Goal: Task Accomplishment & Management: Manage account settings

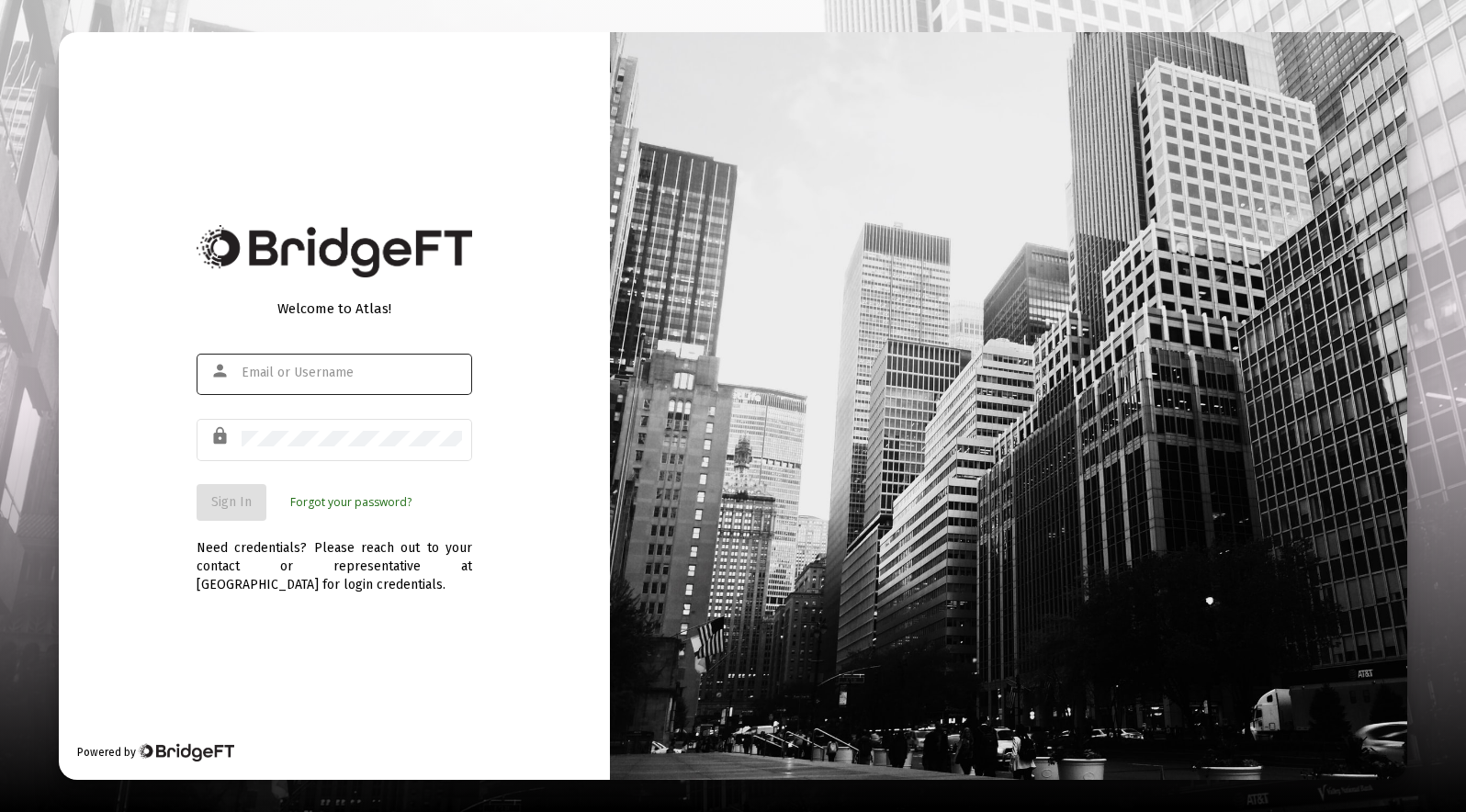
click at [280, 359] on div at bounding box center [351, 373] width 221 height 45
click at [286, 374] on input "text" at bounding box center [351, 373] width 221 height 15
click at [332, 376] on input "[EMAIL_ADDRESS][DOMAIN_NAME]" at bounding box center [351, 373] width 221 height 15
type input "[EMAIL_ADDRESS][DOMAIN_NAME]"
click at [286, 426] on div at bounding box center [351, 439] width 221 height 45
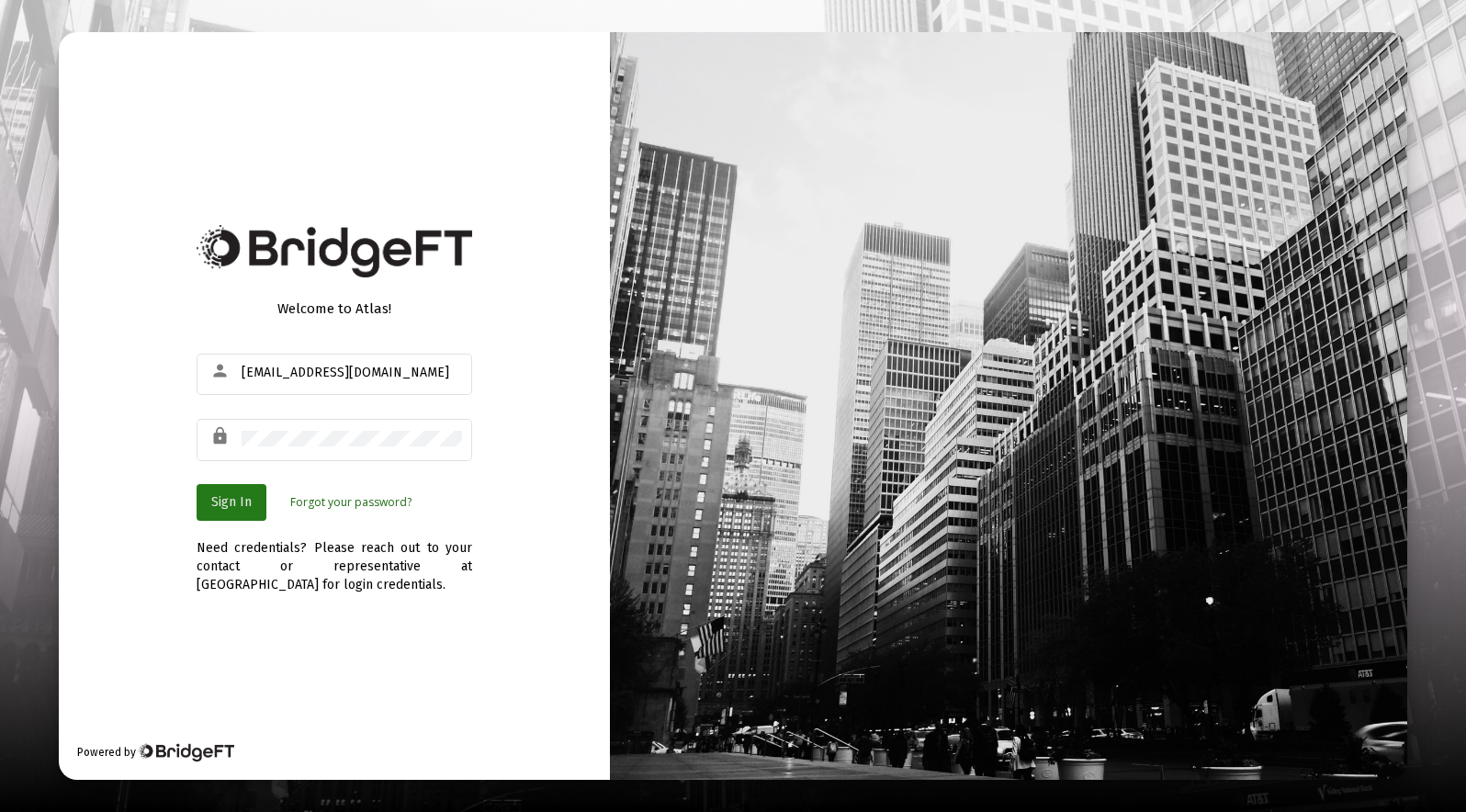
click at [248, 502] on span "Sign In" at bounding box center [231, 502] width 41 height 15
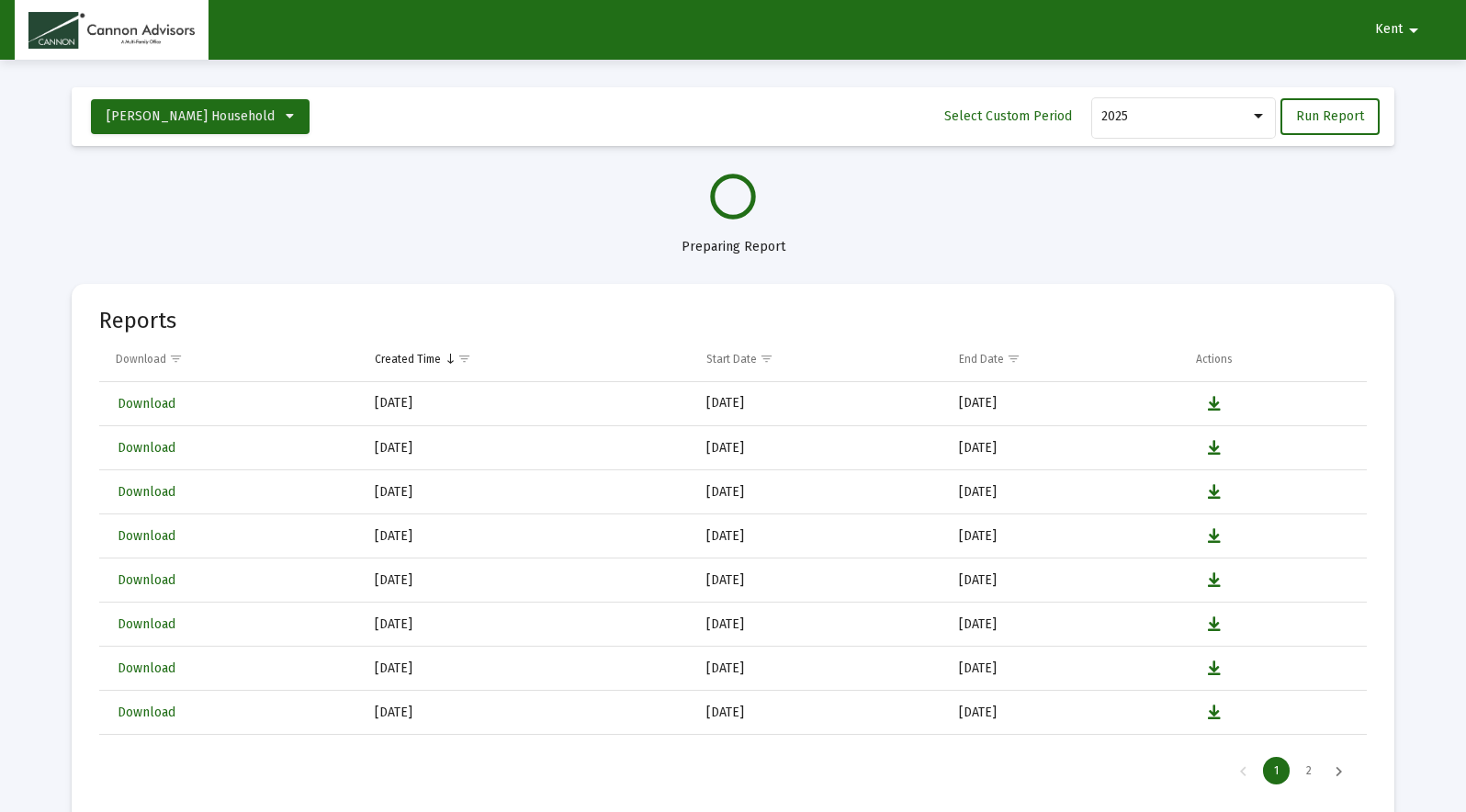
select select "View all"
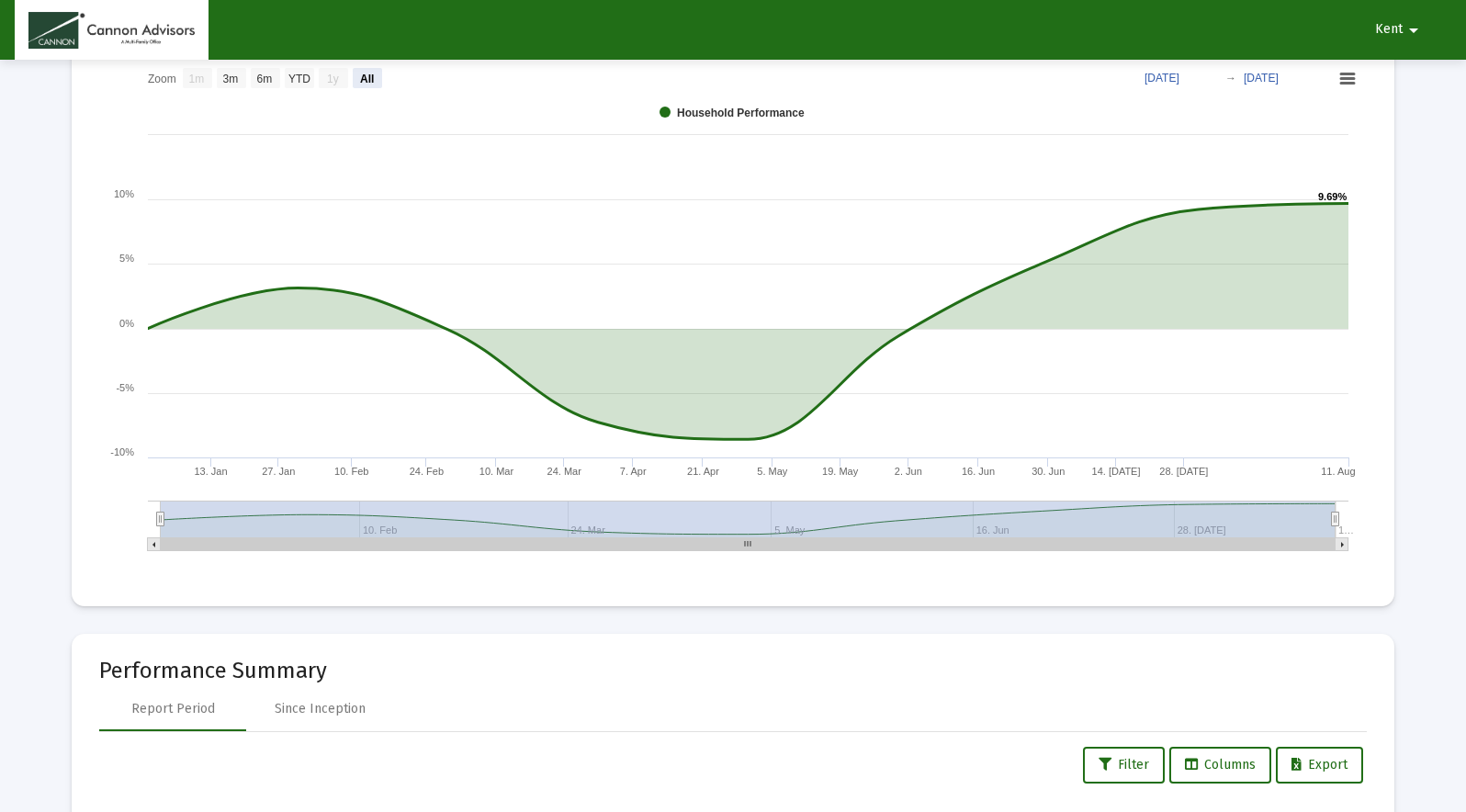
scroll to position [1124, 0]
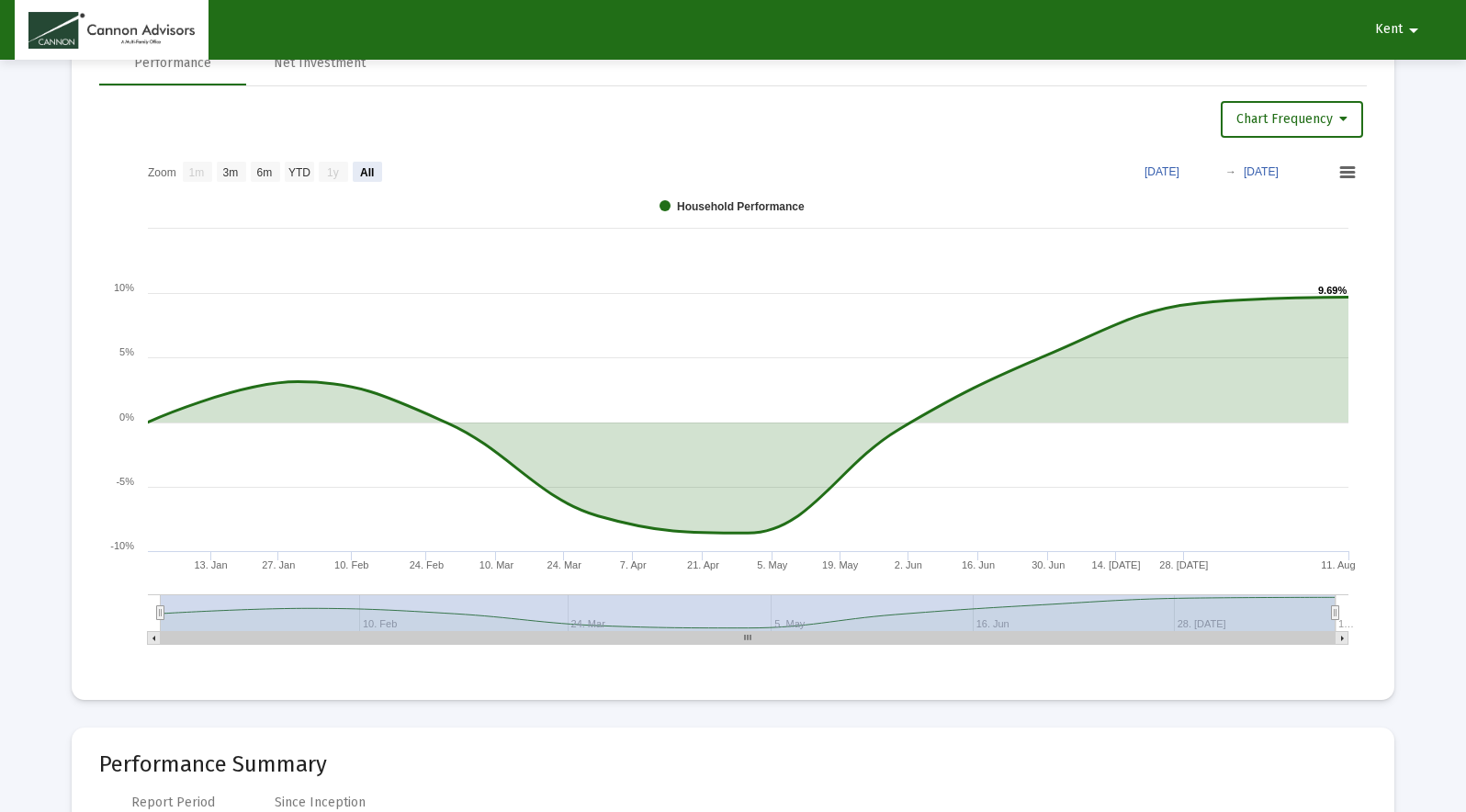
click at [331, 179] on text "1y" at bounding box center [332, 173] width 12 height 13
drag, startPoint x: 156, startPoint y: 614, endPoint x: 141, endPoint y: 615, distance: 15.0
click at [141, 615] on icon "Created with Highcharts 9.3.3 Chart context menu 9.69% ​ 9.69% [DATE]. Jan [DAT…" at bounding box center [733, 405] width 1267 height 505
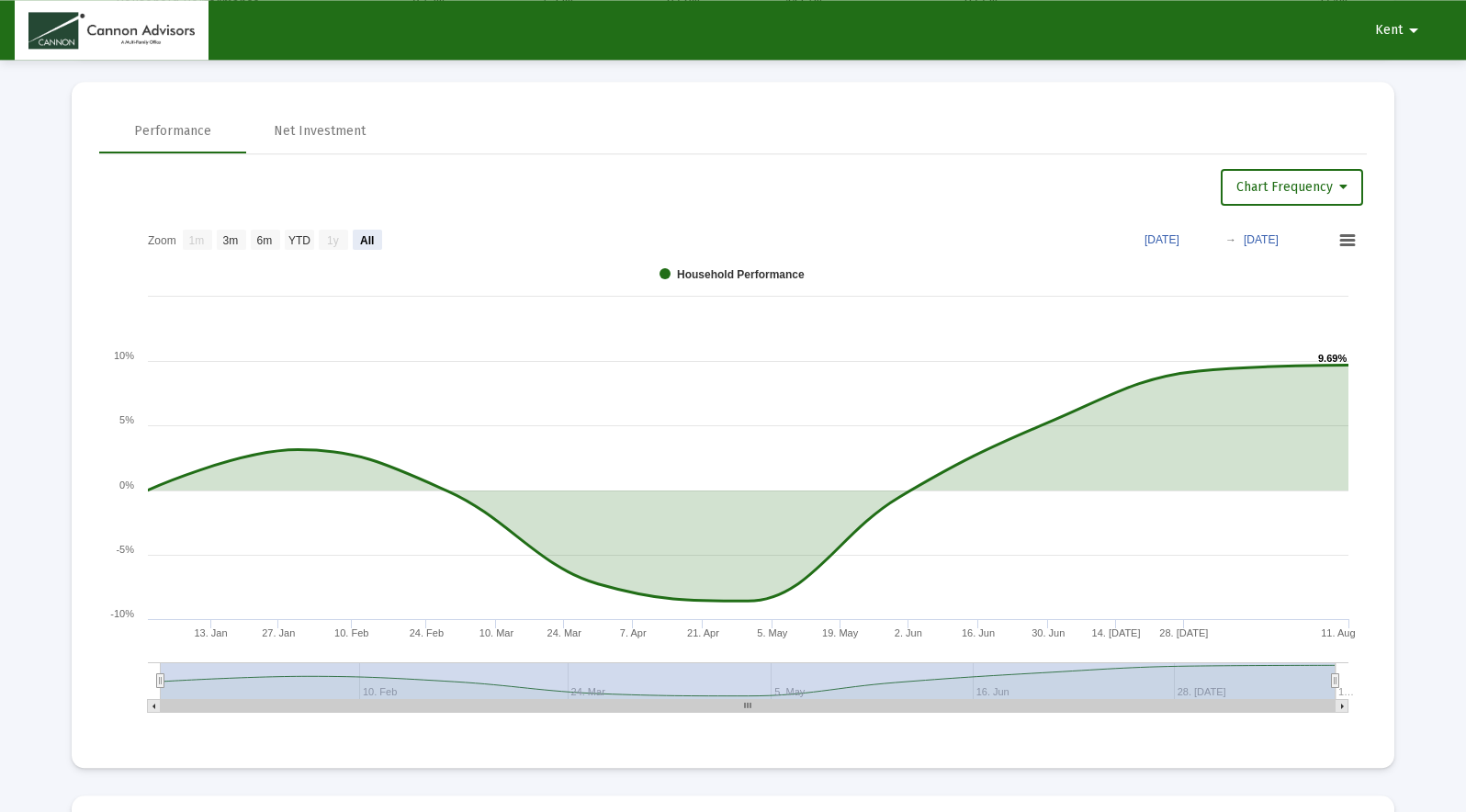
scroll to position [937, 0]
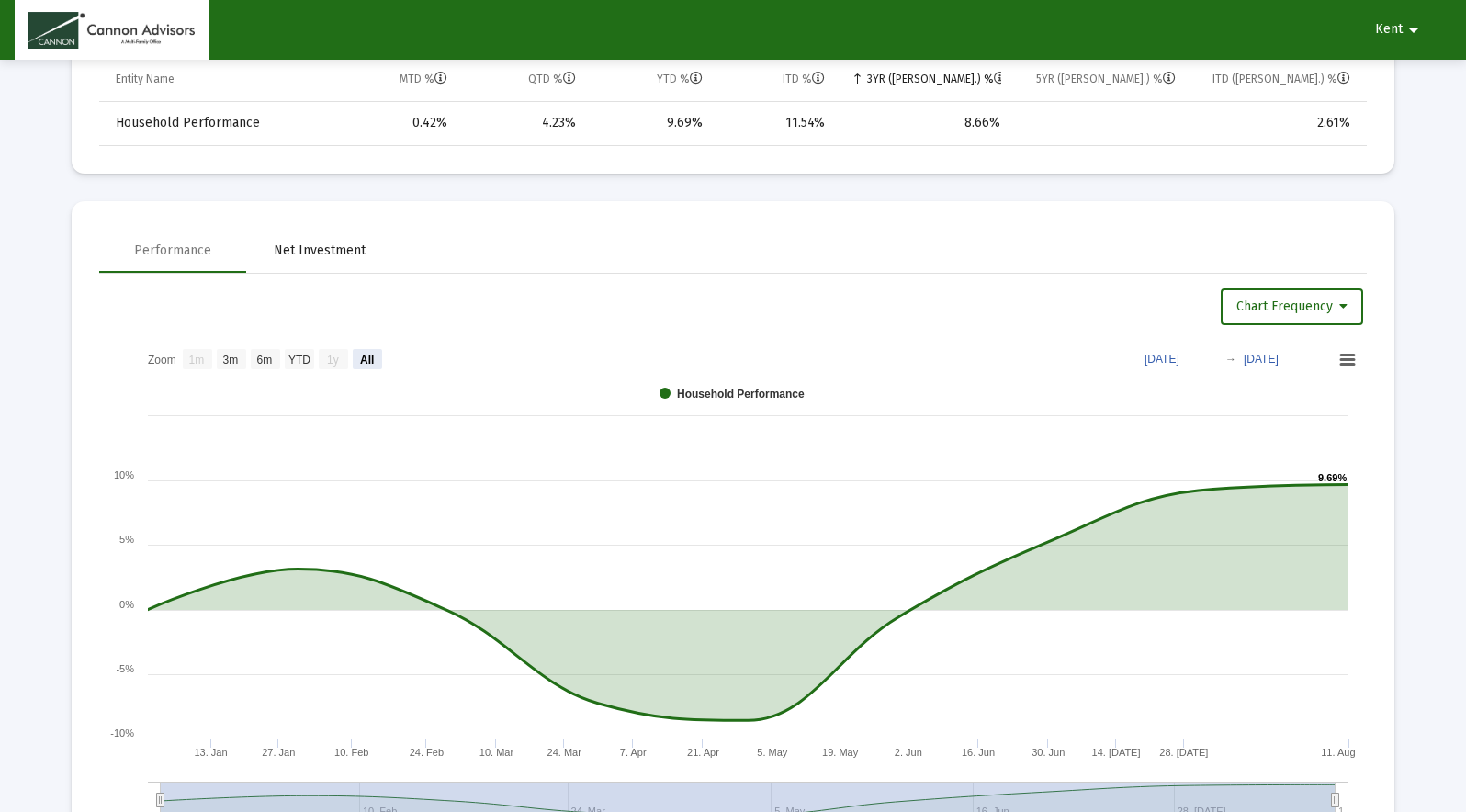
click at [286, 254] on div "Net Investment" at bounding box center [319, 250] width 92 height 18
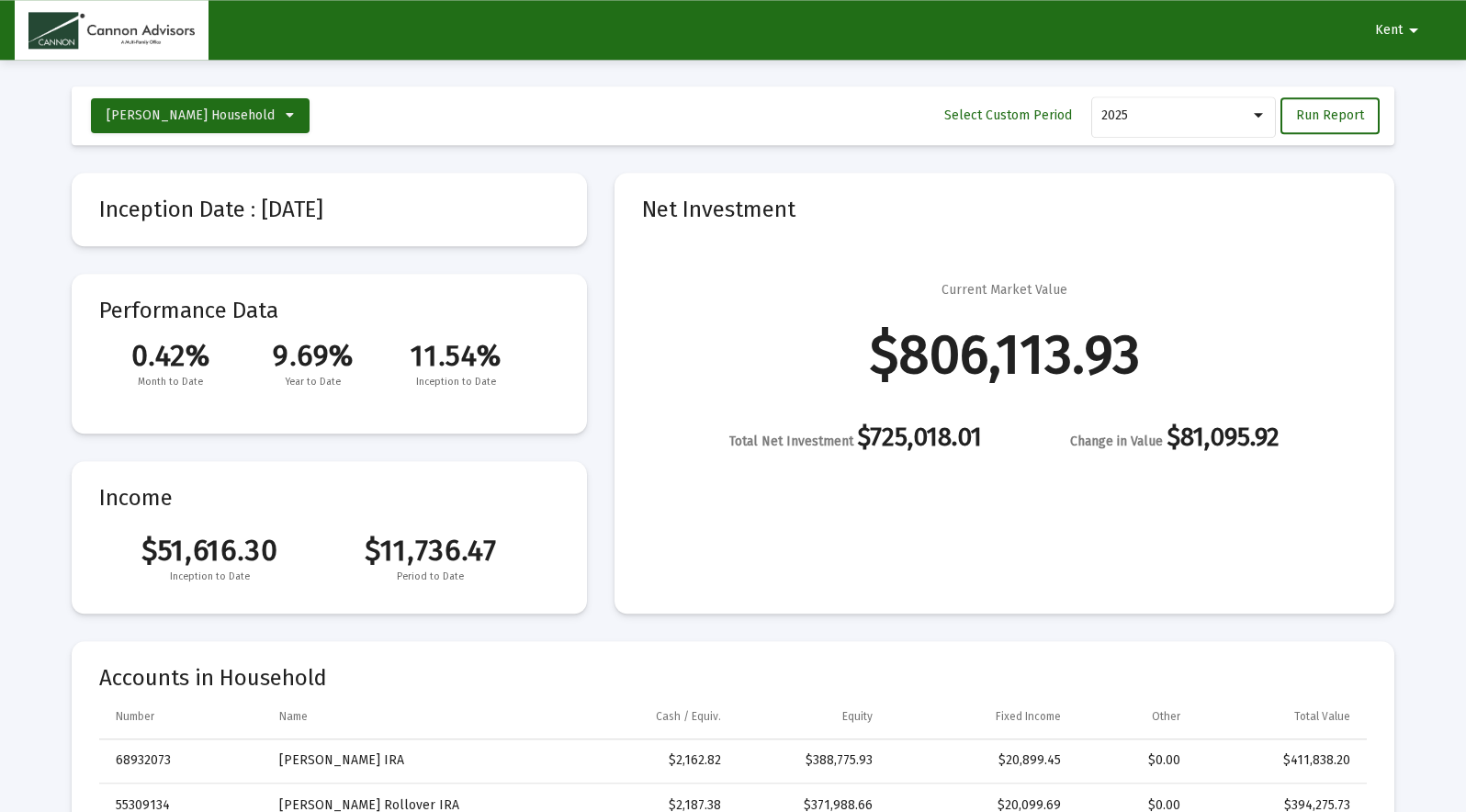
scroll to position [0, 0]
click at [1385, 37] on span "Kent" at bounding box center [1388, 29] width 27 height 15
click at [1406, 77] on button "Logout" at bounding box center [1404, 78] width 103 height 44
